Goal: Transaction & Acquisition: Download file/media

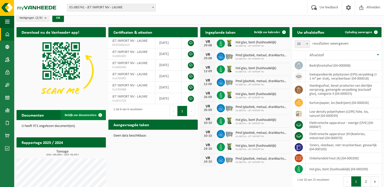
click at [98, 114] on span at bounding box center [100, 115] width 10 height 10
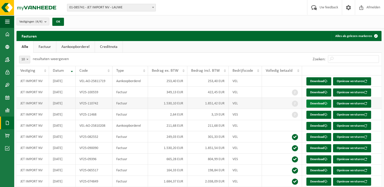
click at [324, 103] on link "Download" at bounding box center [318, 104] width 25 height 8
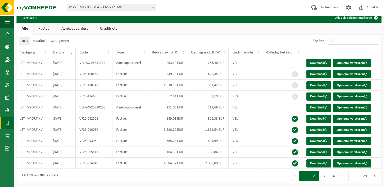
click at [313, 176] on button "2" at bounding box center [314, 176] width 10 height 10
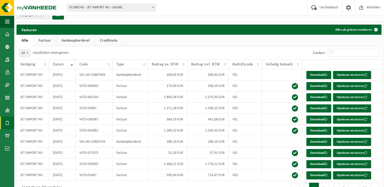
scroll to position [0, 0]
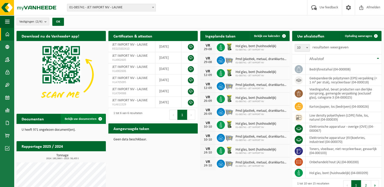
click at [101, 119] on span at bounding box center [100, 119] width 10 height 10
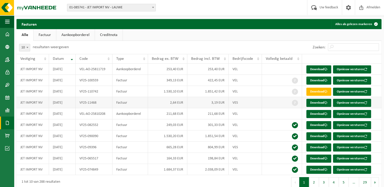
scroll to position [18, 0]
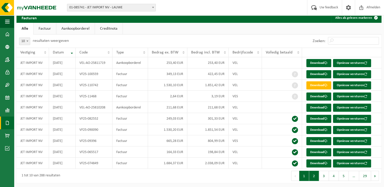
click at [313, 176] on button "2" at bounding box center [314, 176] width 10 height 10
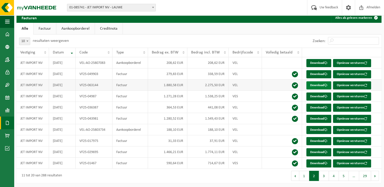
click at [312, 86] on link "Download" at bounding box center [318, 85] width 25 height 8
click at [322, 83] on link "Download" at bounding box center [318, 85] width 25 height 8
click at [324, 178] on button "3" at bounding box center [324, 176] width 10 height 10
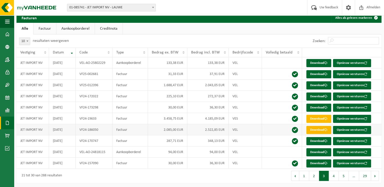
click at [315, 130] on link "Download" at bounding box center [318, 130] width 25 height 8
click at [334, 176] on button "4" at bounding box center [334, 176] width 10 height 10
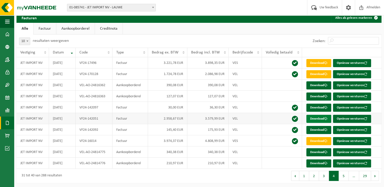
click at [317, 117] on link "Download" at bounding box center [318, 119] width 25 height 8
click at [376, 175] on button "Volgende" at bounding box center [375, 176] width 8 height 10
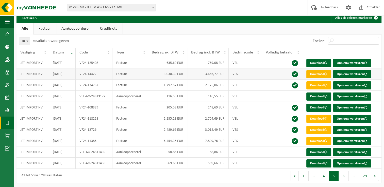
click at [322, 74] on link "Download" at bounding box center [318, 74] width 25 height 8
click at [7, 124] on span at bounding box center [7, 123] width 5 height 13
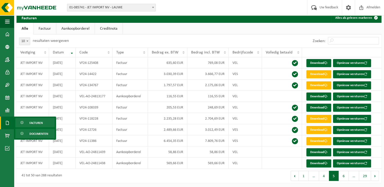
click at [31, 132] on span "Documenten" at bounding box center [38, 134] width 19 height 10
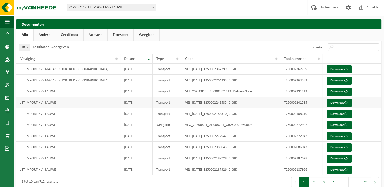
scroll to position [18, 0]
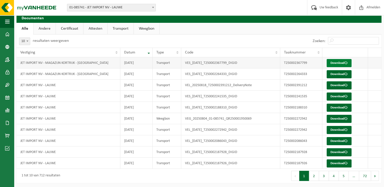
click at [333, 61] on link "Download" at bounding box center [338, 63] width 25 height 8
click at [336, 64] on link "Download" at bounding box center [338, 63] width 25 height 8
